Goal: Task Accomplishment & Management: Use online tool/utility

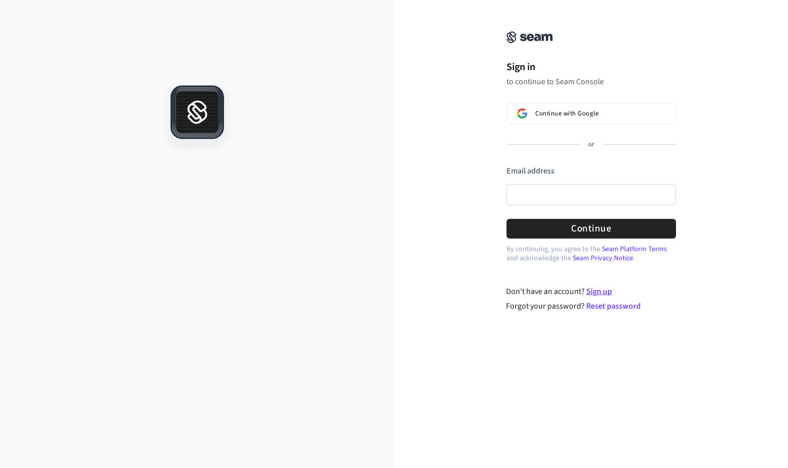
click at [609, 292] on link "Sign up" at bounding box center [599, 291] width 26 height 11
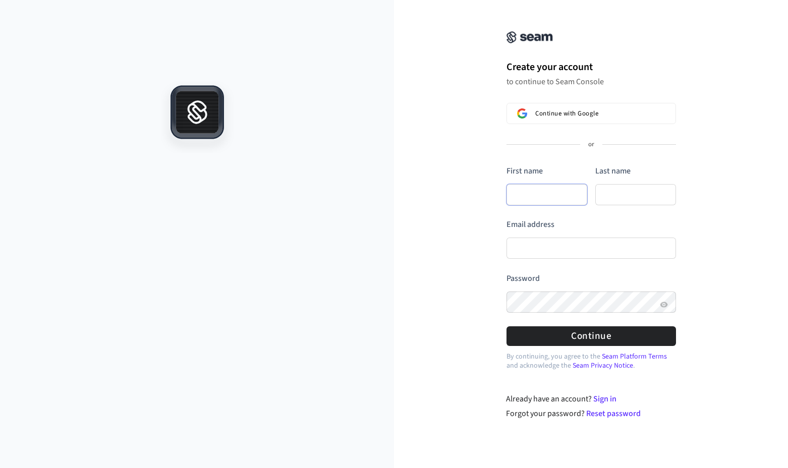
click at [544, 191] on input "First name" at bounding box center [546, 194] width 81 height 21
click at [548, 113] on span "Continue with Google" at bounding box center [566, 113] width 63 height 8
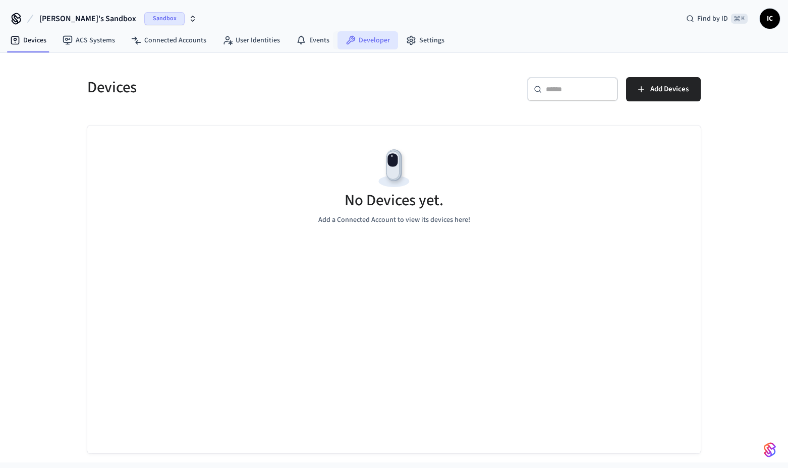
click at [353, 37] on link "Developer" at bounding box center [367, 40] width 61 height 18
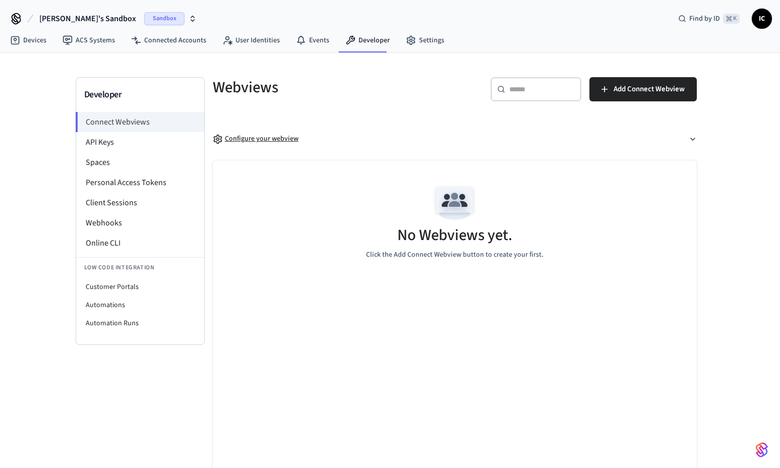
click at [252, 138] on div "Configure your webview" at bounding box center [256, 139] width 86 height 11
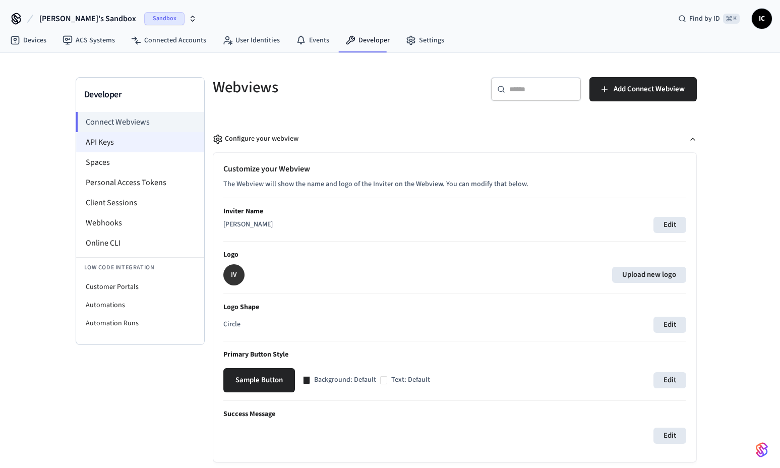
click at [118, 132] on li "API Keys" at bounding box center [140, 142] width 128 height 20
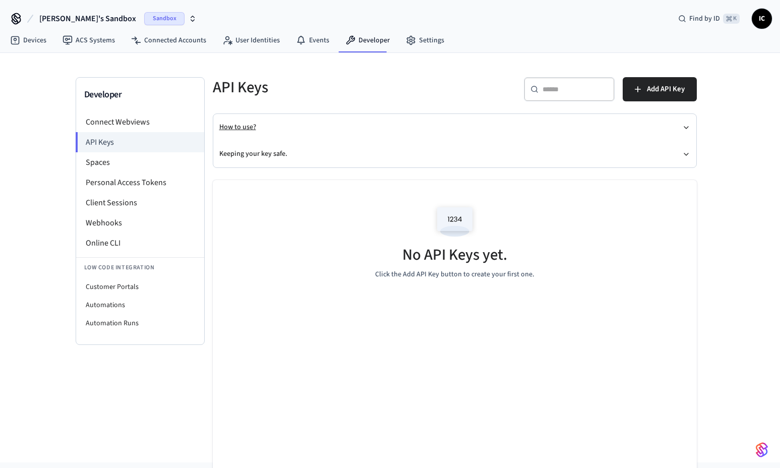
click at [273, 125] on button "How to use?" at bounding box center [454, 127] width 471 height 27
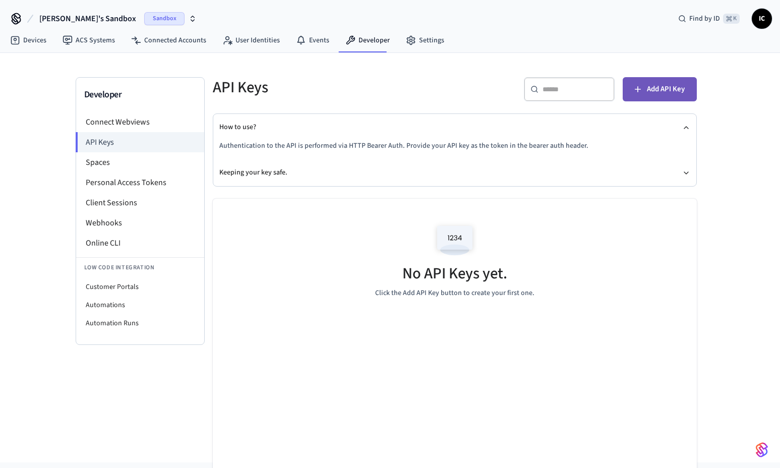
click at [665, 92] on span "Add API Key" at bounding box center [666, 89] width 38 height 13
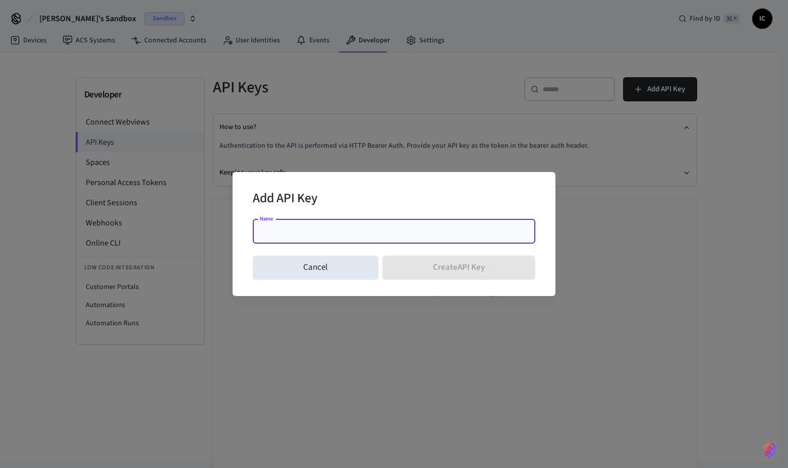
click at [329, 233] on input "Name" at bounding box center [394, 231] width 270 height 10
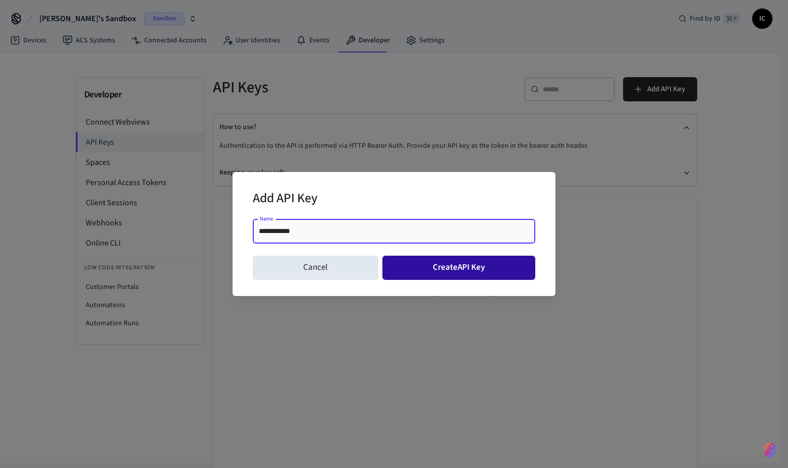
type input "**********"
click at [450, 271] on button "Create API Key" at bounding box center [458, 268] width 153 height 24
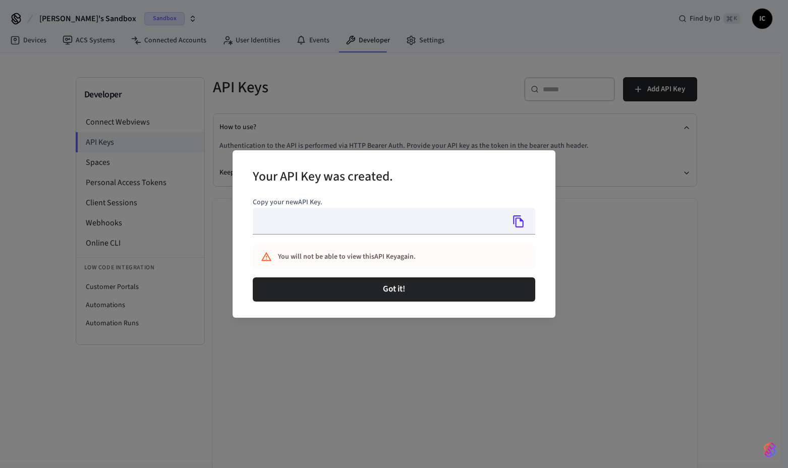
type input "**********"
click at [520, 220] on icon "Copy" at bounding box center [518, 221] width 11 height 12
click at [519, 218] on icon "Copy" at bounding box center [518, 221] width 13 height 13
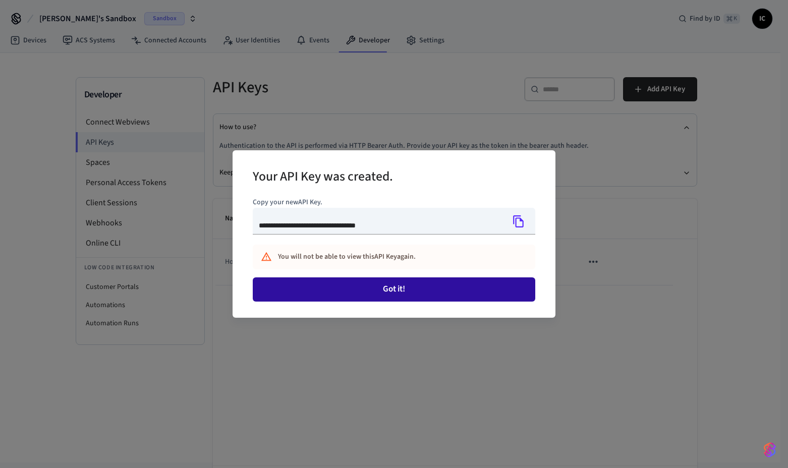
click at [392, 294] on button "Got it!" at bounding box center [394, 289] width 282 height 24
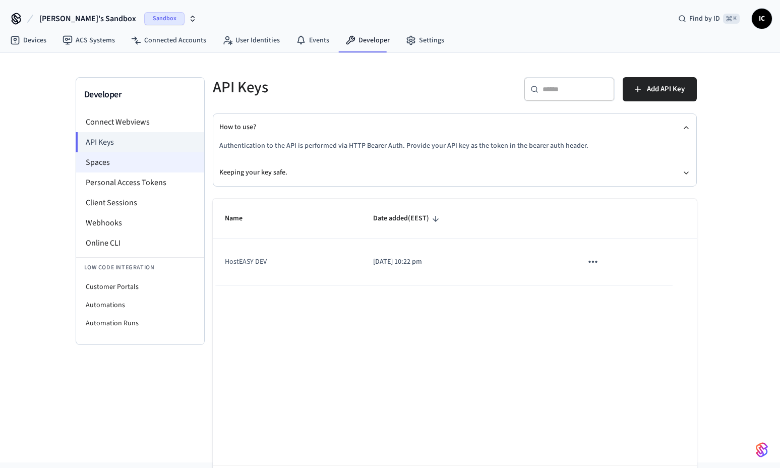
click at [131, 168] on li "Spaces" at bounding box center [140, 162] width 128 height 20
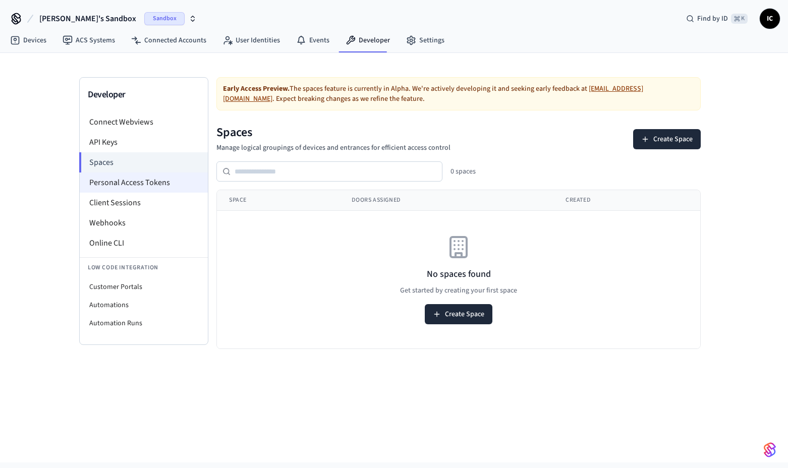
click at [143, 184] on li "Personal Access Tokens" at bounding box center [144, 183] width 128 height 20
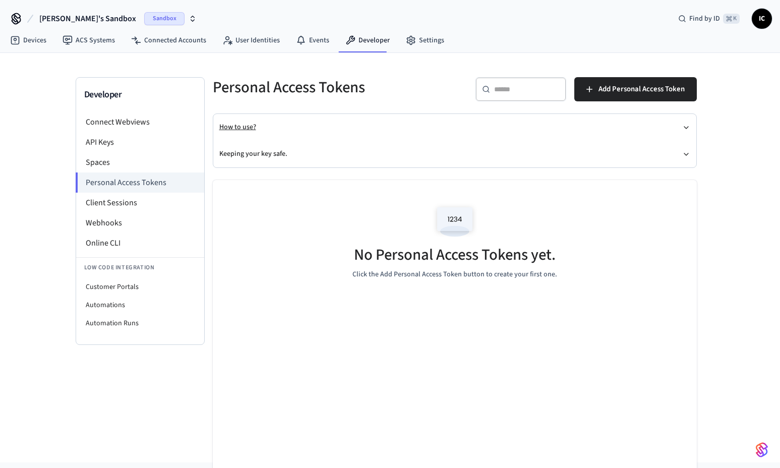
click at [239, 128] on button "How to use?" at bounding box center [454, 127] width 471 height 27
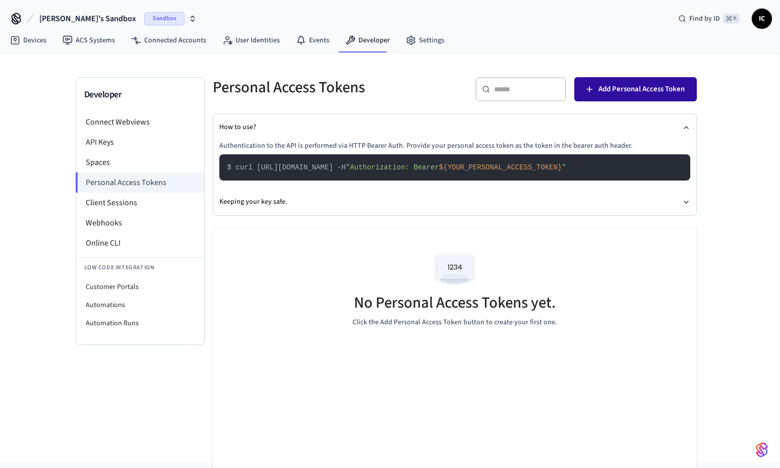
click at [605, 90] on span "Add Personal Access Token" at bounding box center [642, 89] width 86 height 13
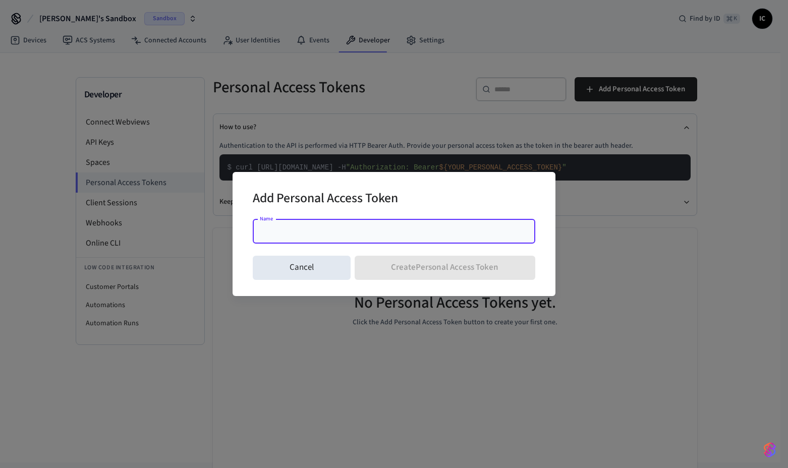
click at [373, 226] on input "Name" at bounding box center [394, 231] width 270 height 10
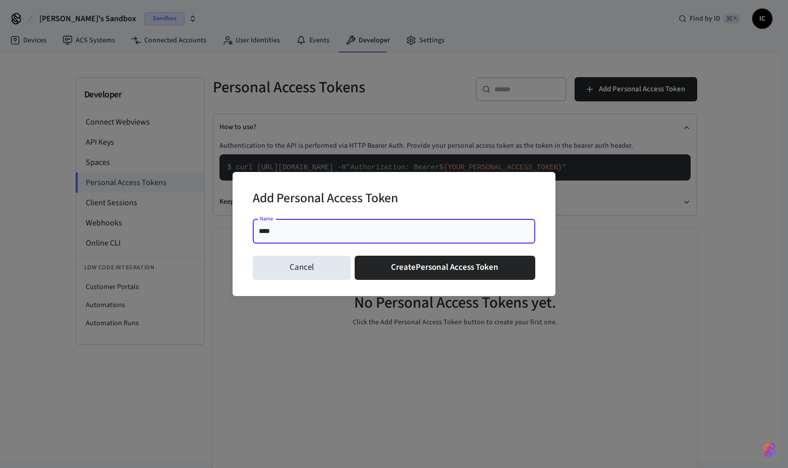
type input "**********"
click at [380, 196] on h2 "Add Personal Access Token" at bounding box center [325, 199] width 145 height 31
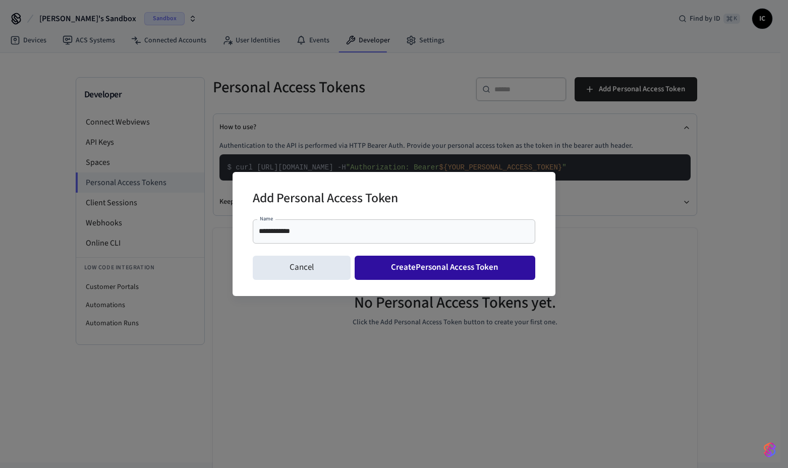
click at [433, 265] on button "Create Personal Access Token" at bounding box center [445, 268] width 181 height 24
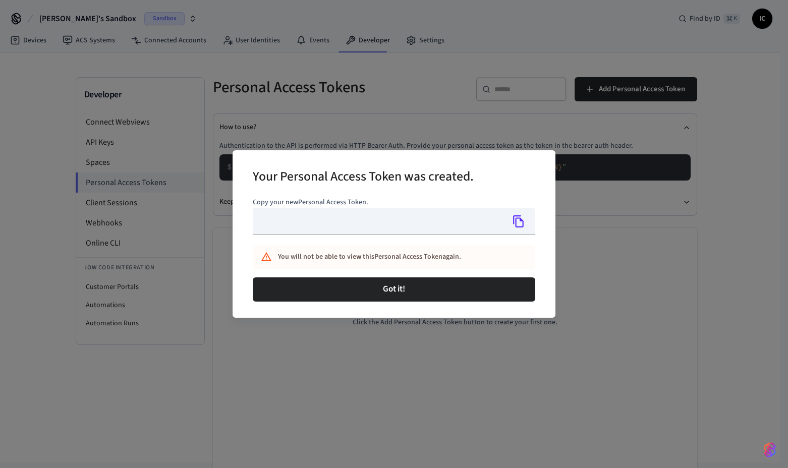
type input "**********"
click at [516, 223] on icon "Copy" at bounding box center [518, 221] width 11 height 12
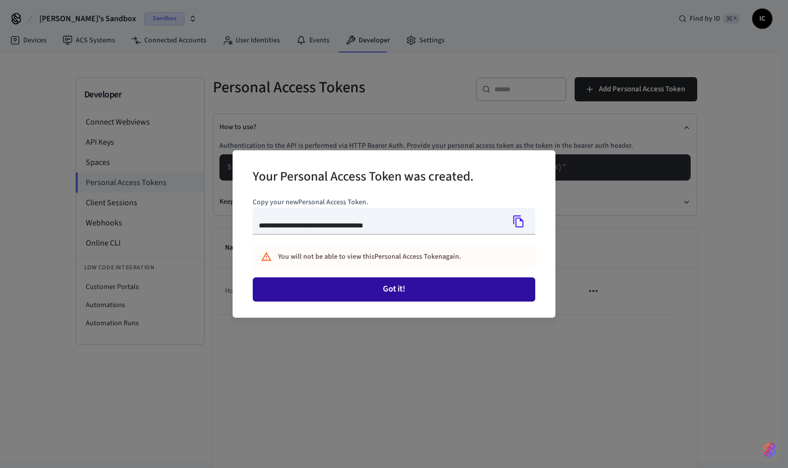
click at [360, 291] on button "Got it!" at bounding box center [394, 289] width 282 height 24
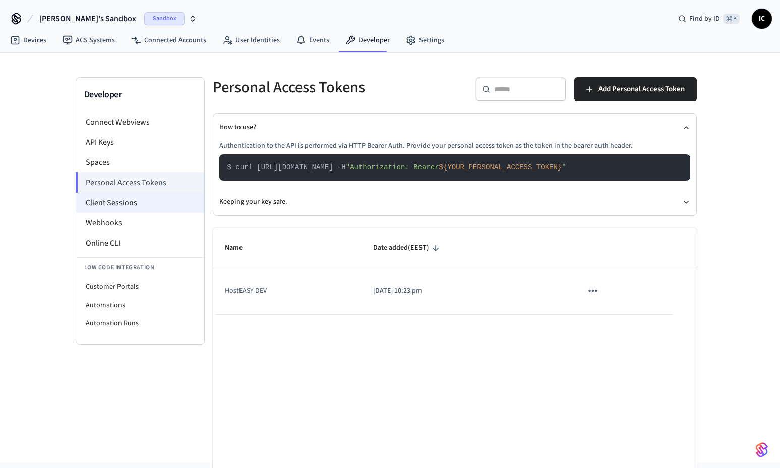
click at [132, 198] on li "Client Sessions" at bounding box center [140, 203] width 128 height 20
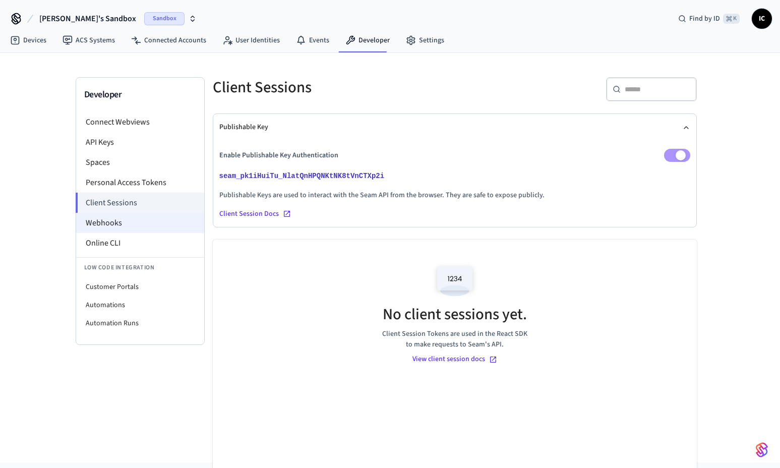
click at [143, 220] on li "Webhooks" at bounding box center [140, 223] width 128 height 20
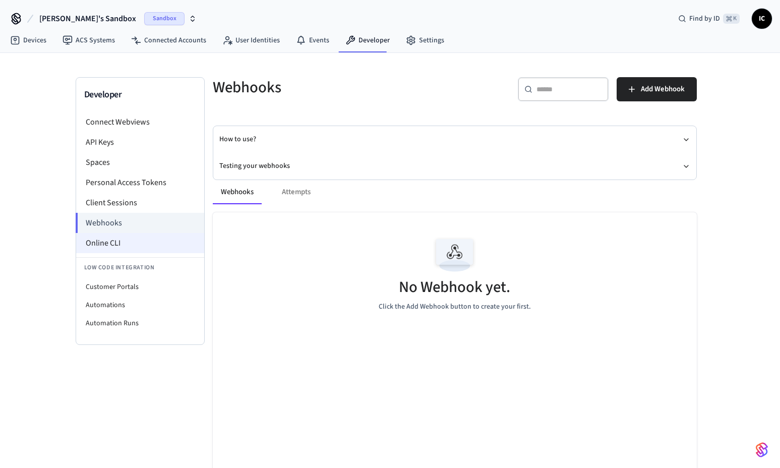
click at [148, 244] on li "Online CLI" at bounding box center [140, 243] width 128 height 20
click at [146, 288] on li "Customer Portals" at bounding box center [140, 287] width 128 height 18
select select "**********"
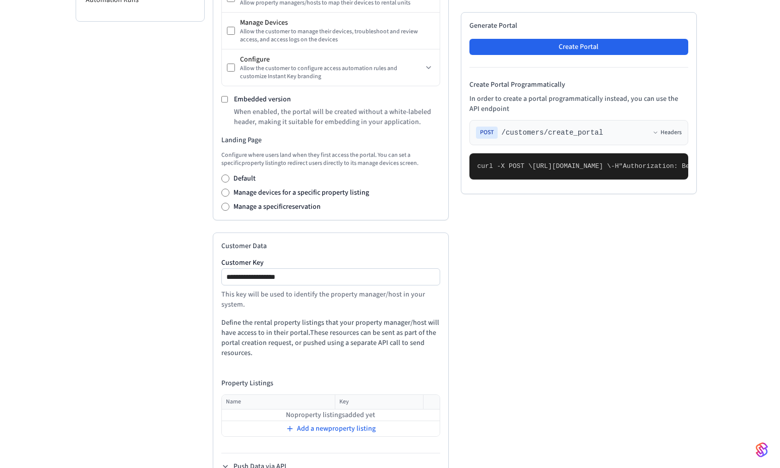
scroll to position [149, 0]
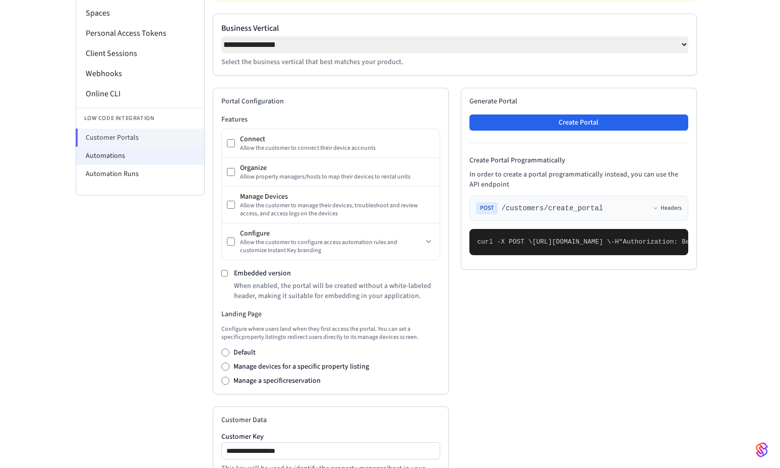
click at [117, 151] on li "Automations" at bounding box center [140, 156] width 128 height 18
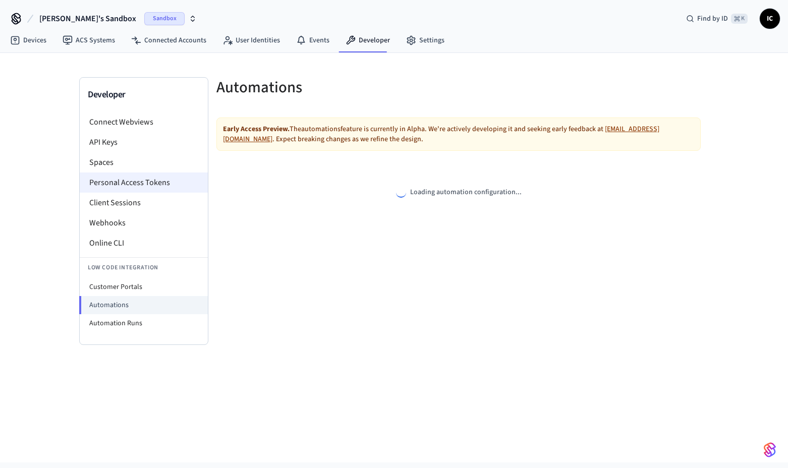
select select "**********"
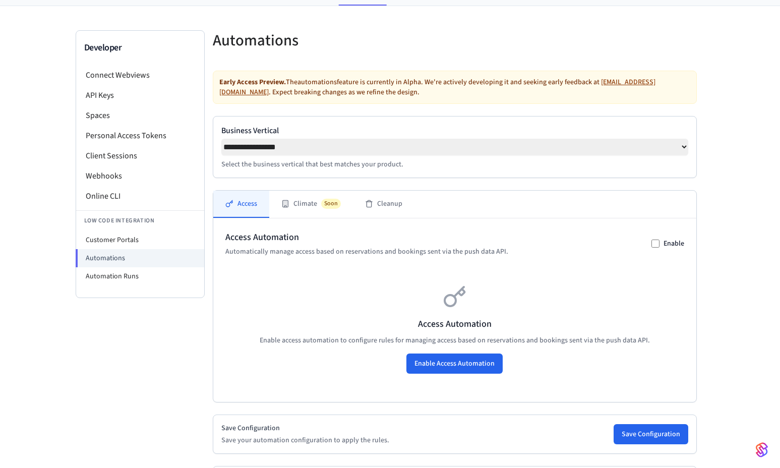
scroll to position [69, 0]
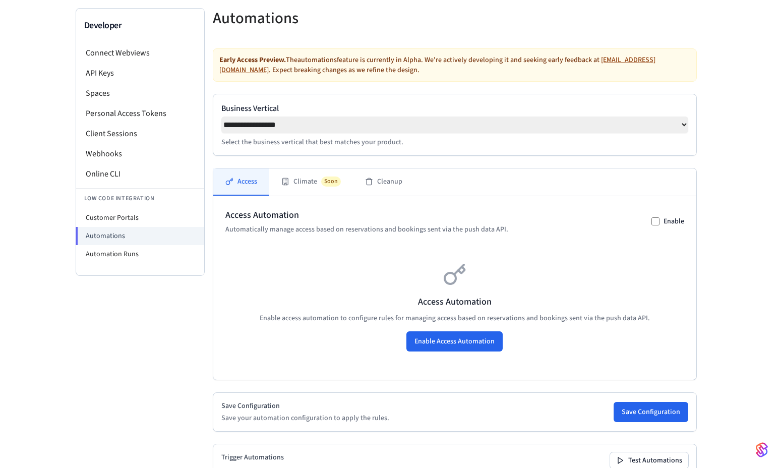
click at [341, 309] on h3 "Access Automation" at bounding box center [454, 302] width 459 height 14
click at [429, 348] on button "Enable Access Automation" at bounding box center [455, 341] width 96 height 20
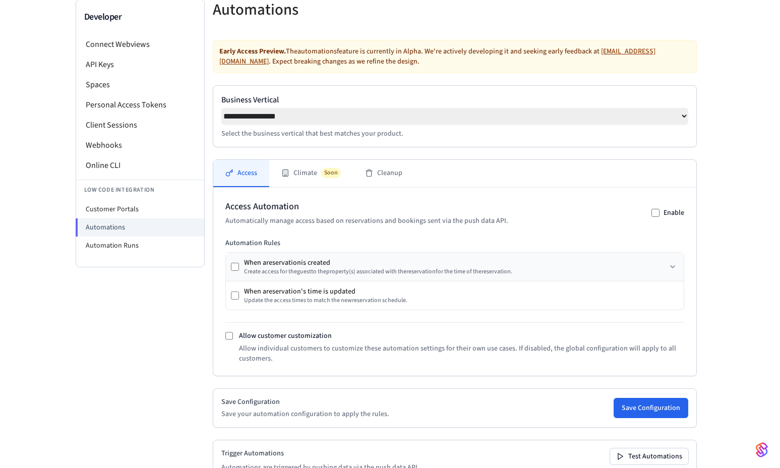
scroll to position [84, 0]
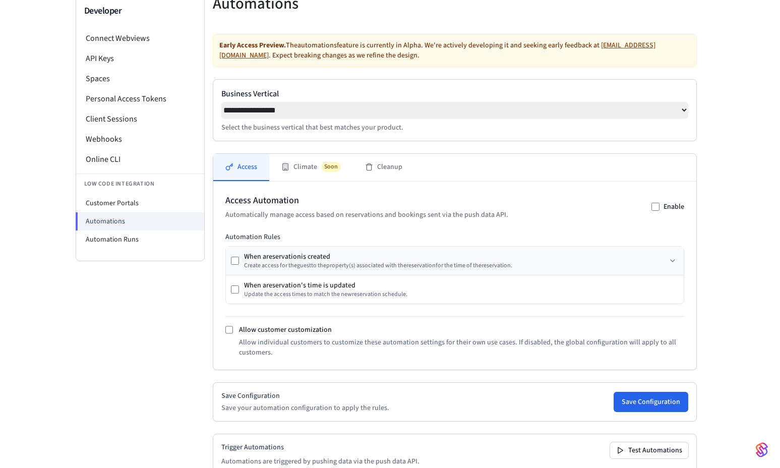
click at [239, 265] on div "When a reservation is created Create access for the guest to the property (s) a…" at bounding box center [371, 261] width 281 height 18
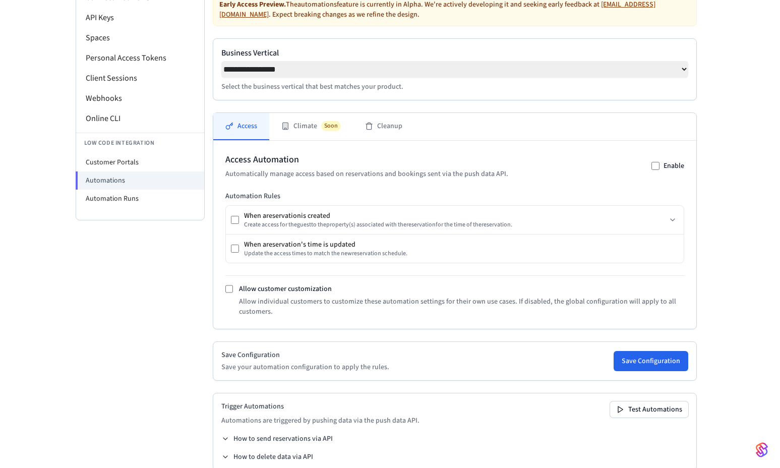
scroll to position [147, 0]
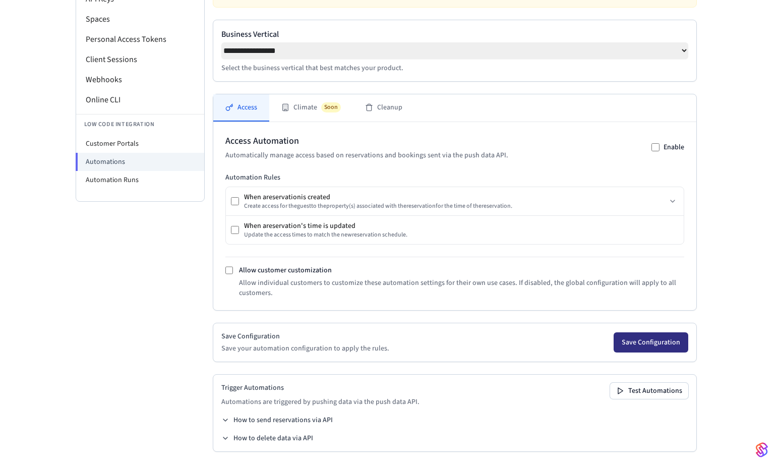
click at [635, 343] on button "Save Configuration" at bounding box center [651, 342] width 75 height 20
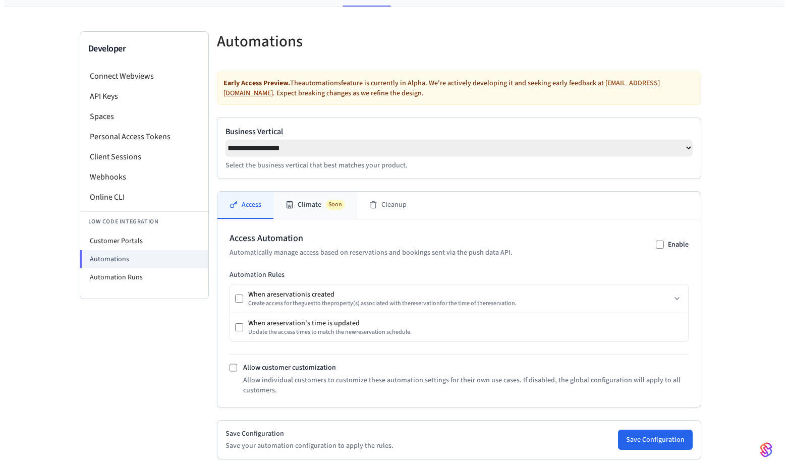
scroll to position [0, 0]
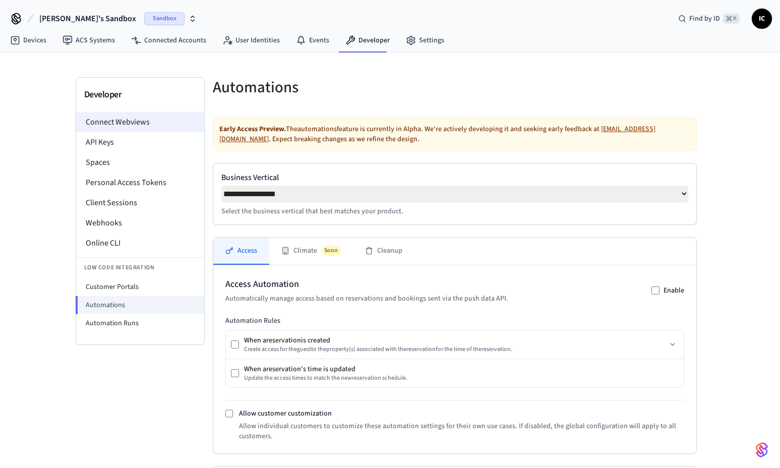
click at [132, 118] on li "Connect Webviews" at bounding box center [140, 122] width 128 height 20
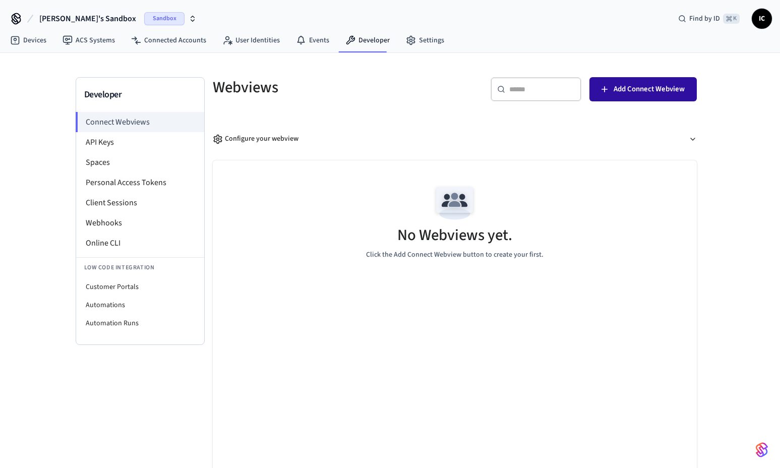
click at [629, 84] on span "Add Connect Webview" at bounding box center [649, 89] width 71 height 13
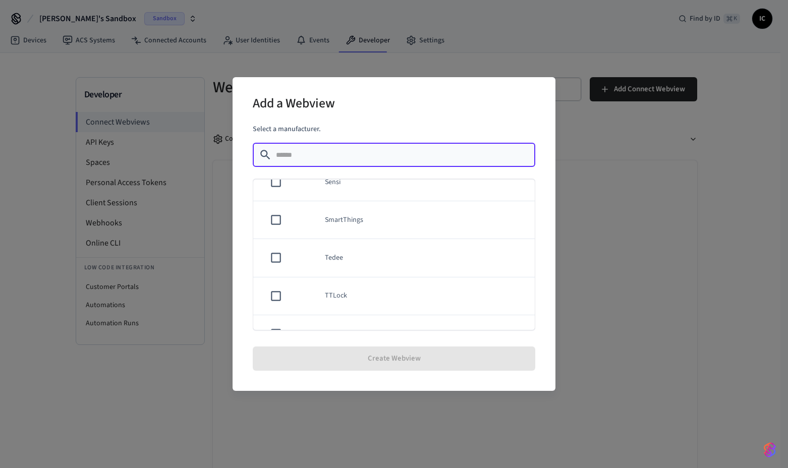
scroll to position [880, 0]
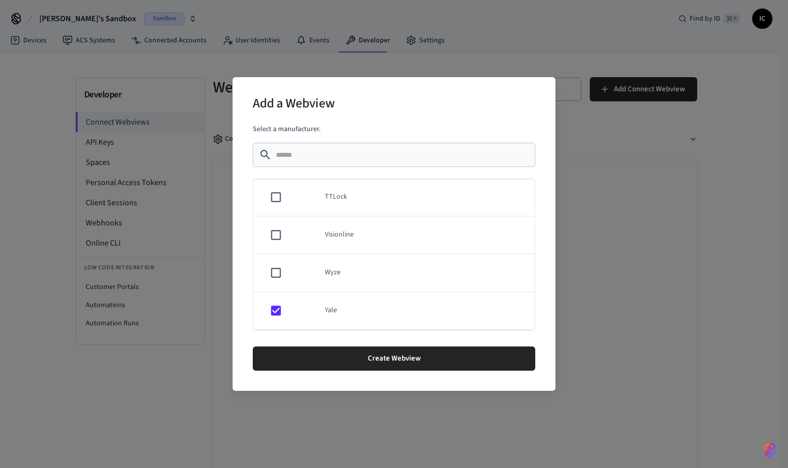
click at [335, 156] on input "text" at bounding box center [402, 155] width 253 height 10
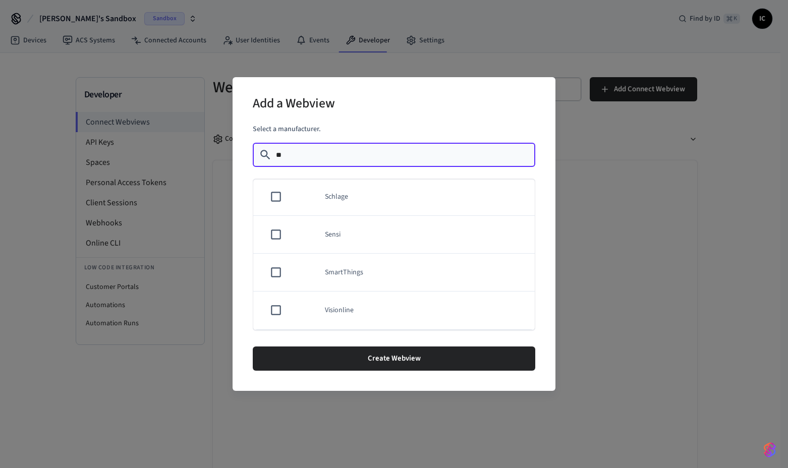
scroll to position [0, 0]
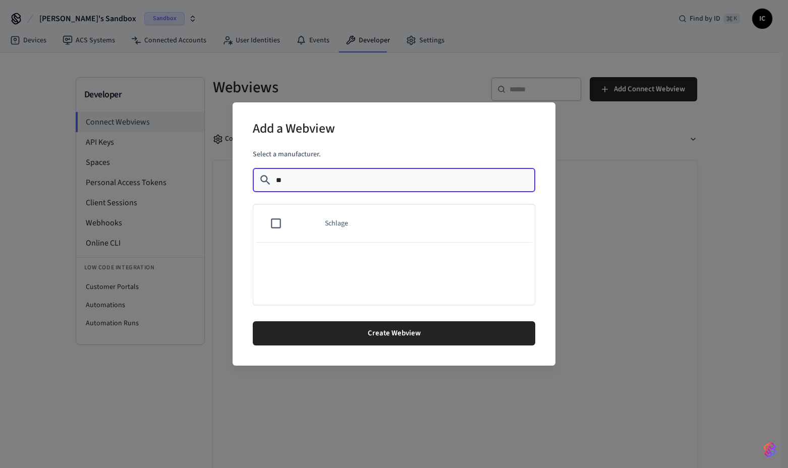
type input "**"
click at [384, 139] on div "Add a Webview" at bounding box center [394, 130] width 282 height 31
drag, startPoint x: 320, startPoint y: 176, endPoint x: 247, endPoint y: 179, distance: 73.7
click at [248, 179] on div "Add a Webview Select a manufacturer. ​ ** ​ Schlage Create Webview" at bounding box center [394, 233] width 323 height 263
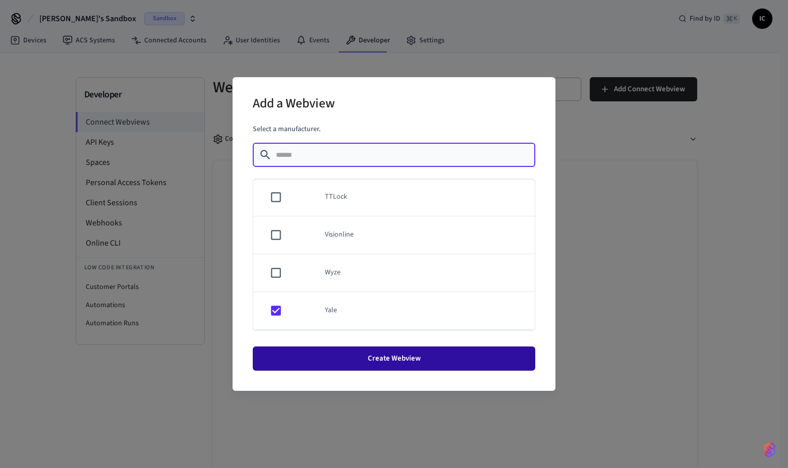
scroll to position [880, 0]
click at [390, 363] on button "Create Webview" at bounding box center [394, 359] width 282 height 24
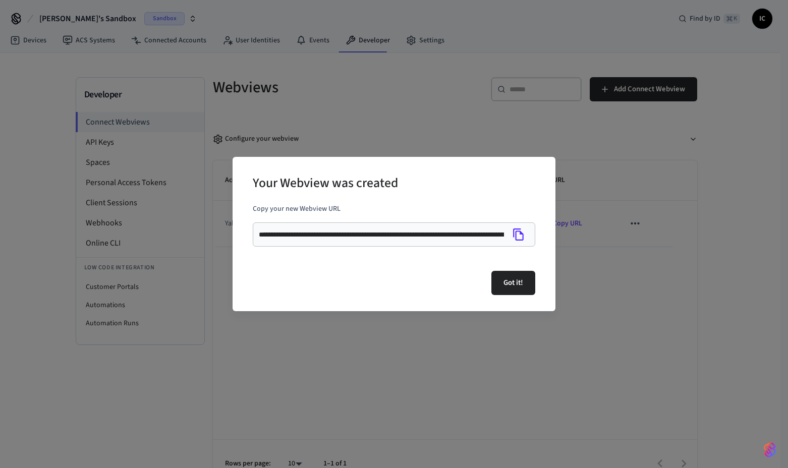
click at [517, 233] on icon "Copy" at bounding box center [518, 234] width 13 height 13
click at [511, 284] on button "Got it!" at bounding box center [513, 283] width 44 height 24
